Goal: Task Accomplishment & Management: Manage account settings

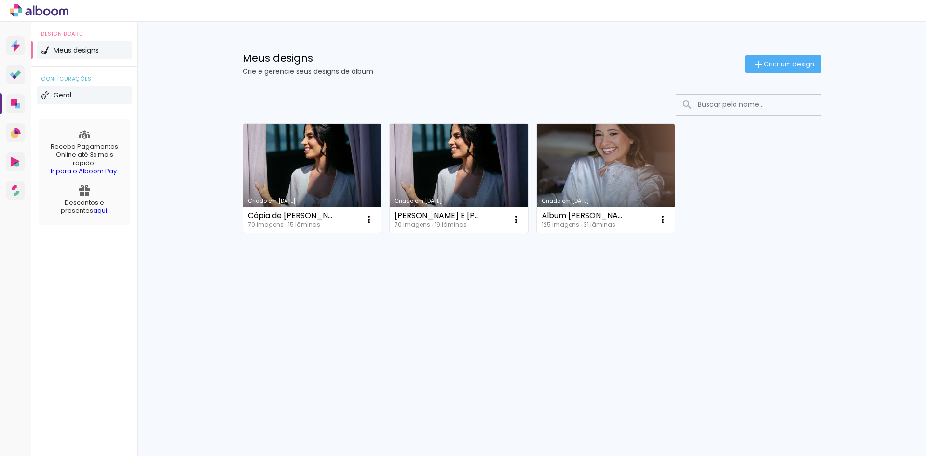
click at [64, 93] on span "Geral" at bounding box center [63, 95] width 18 height 7
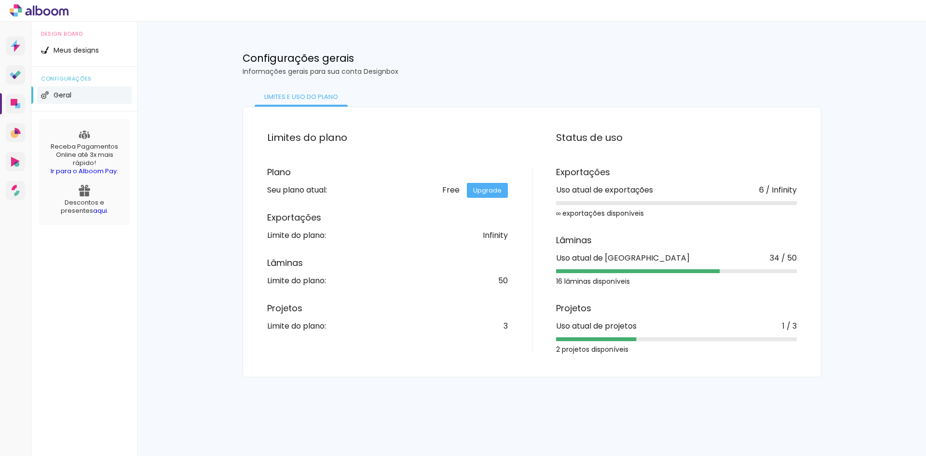
click at [486, 241] on div "Plano Seu plano atual: Free Upgrade Exportações Limite do plano: Infinity Lâmin…" at bounding box center [399, 249] width 265 height 162
click at [294, 95] on div "Limites e uso do Plano" at bounding box center [301, 96] width 93 height 19
